Goal: Book appointment/travel/reservation

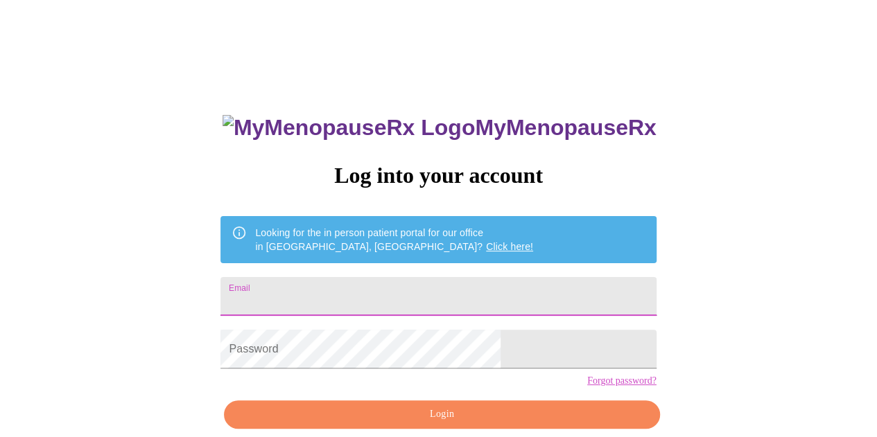
click at [327, 292] on input "Email" at bounding box center [437, 296] width 435 height 39
type input "J"
type input "[EMAIL_ADDRESS][DOMAIN_NAME]"
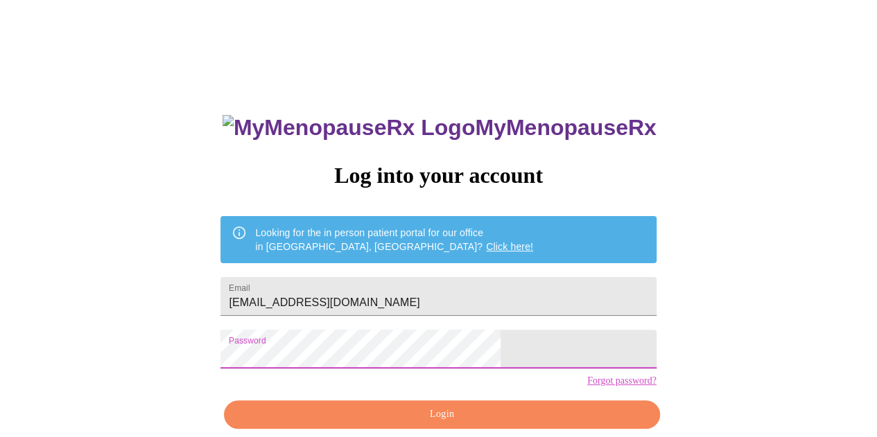
drag, startPoint x: 882, startPoint y: 141, endPoint x: 822, endPoint y: 374, distance: 239.8
click at [822, 374] on div "MyMenopauseRx Log into your account Looking for the in person patient portal fo…" at bounding box center [439, 268] width 866 height 525
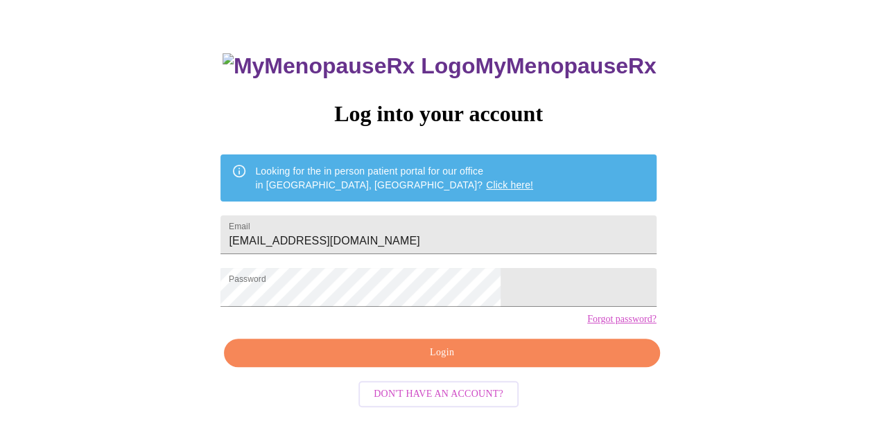
click at [356, 362] on span "Login" at bounding box center [442, 353] width 404 height 17
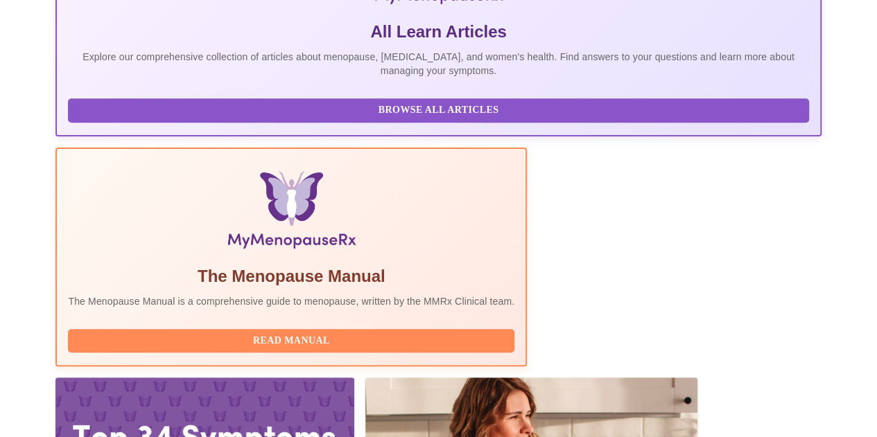
scroll to position [410, 0]
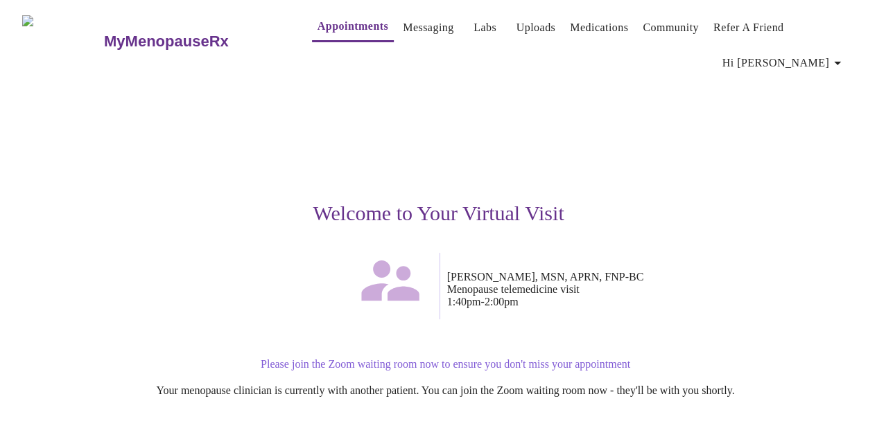
click at [480, 358] on p "Please join the Zoom waiting room now to ensure you don't miss your appointment" at bounding box center [445, 364] width 819 height 12
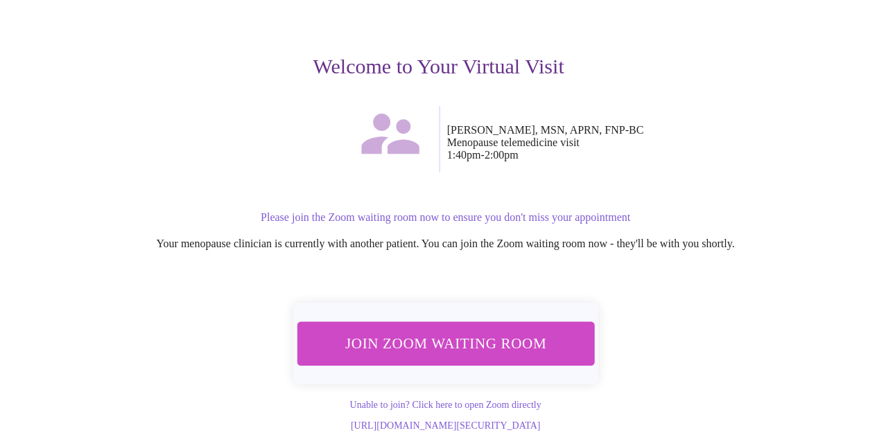
click at [467, 322] on button "Join Zoom Waiting Room" at bounding box center [446, 344] width 298 height 44
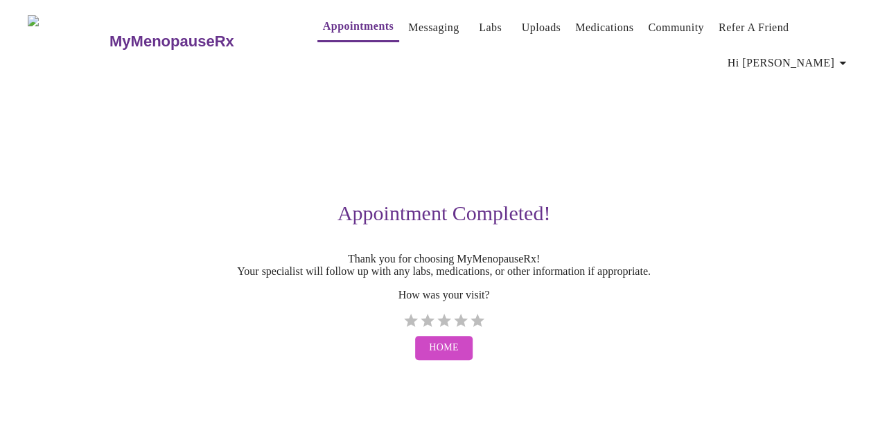
scroll to position [0, 0]
